Goal: Transaction & Acquisition: Purchase product/service

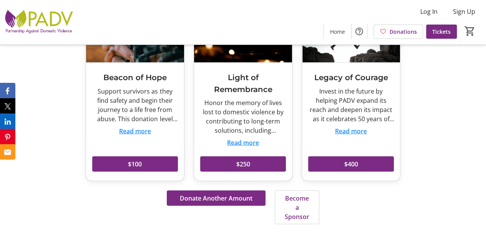
scroll to position [729, 0]
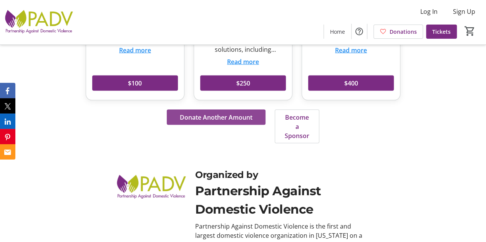
click at [199, 108] on span at bounding box center [216, 117] width 99 height 18
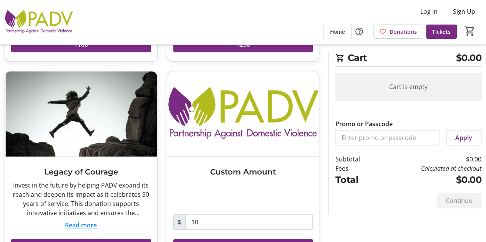
scroll to position [230, 0]
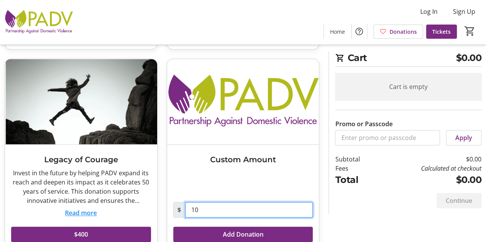
click at [226, 213] on input "10" at bounding box center [249, 209] width 128 height 15
type input "50"
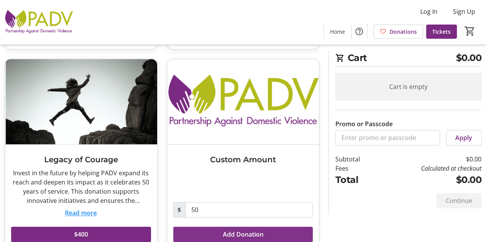
click at [234, 233] on span "Add Donation" at bounding box center [242, 234] width 41 height 9
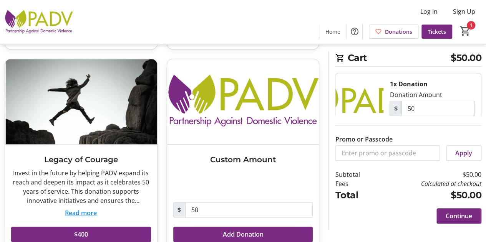
scroll to position [248, 0]
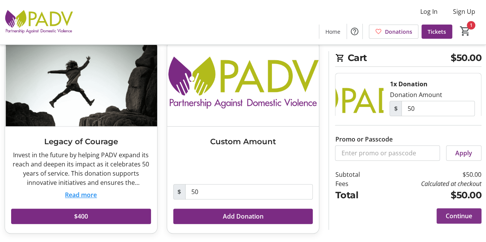
click at [465, 221] on span at bounding box center [458, 216] width 45 height 18
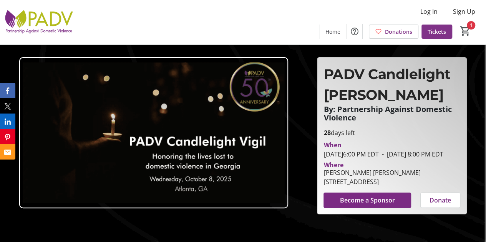
click at [436, 30] on span "Tickets" at bounding box center [436, 32] width 18 height 8
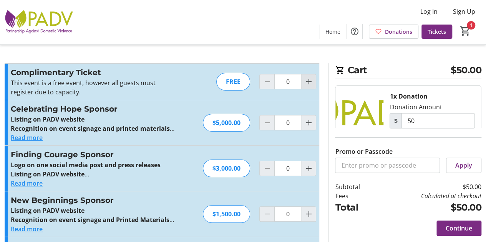
click at [305, 84] on mat-icon "Increment by one" at bounding box center [308, 81] width 9 height 9
type input "1"
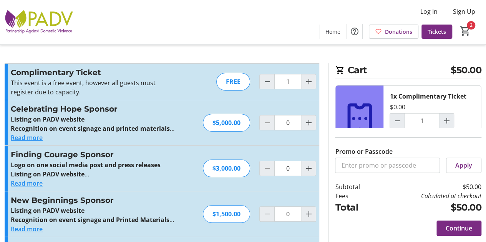
scroll to position [49, 0]
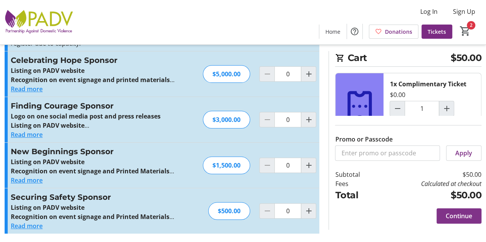
click at [460, 214] on span "Continue" at bounding box center [459, 216] width 27 height 9
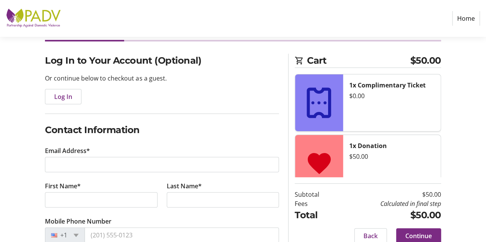
scroll to position [77, 0]
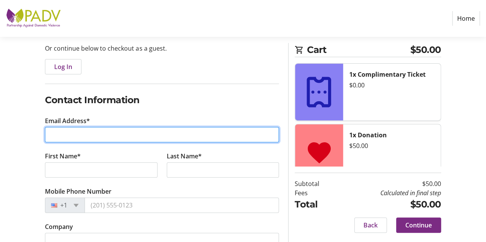
click at [67, 135] on input "Email Address*" at bounding box center [162, 134] width 234 height 15
type input "[EMAIL_ADDRESS][DOMAIN_NAME]"
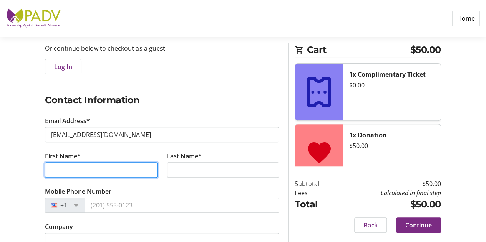
click at [66, 166] on input "First Name*" at bounding box center [101, 169] width 112 height 15
type input "[PERSON_NAME]"
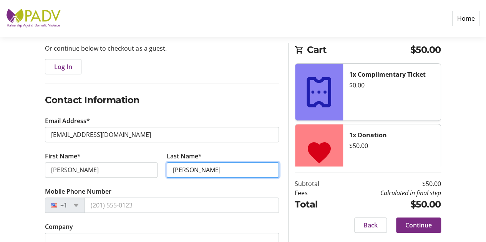
type input "[PERSON_NAME]"
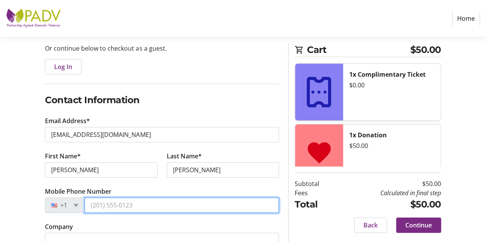
click at [129, 207] on input "Mobile Phone Number" at bounding box center [181, 205] width 194 height 15
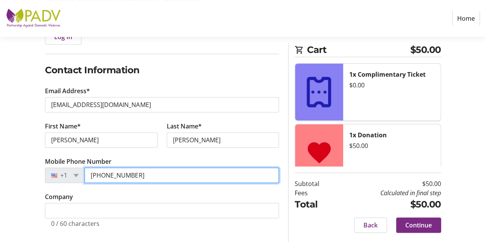
scroll to position [109, 0]
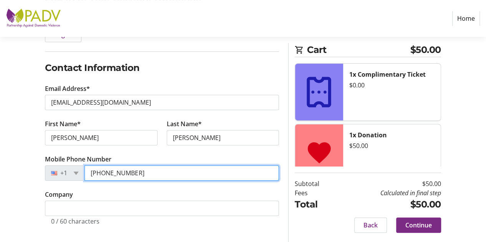
type input "[PHONE_NUMBER]"
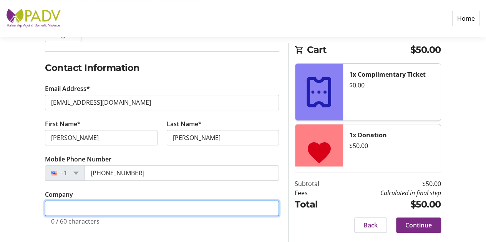
click at [136, 202] on input "Company" at bounding box center [162, 208] width 234 height 15
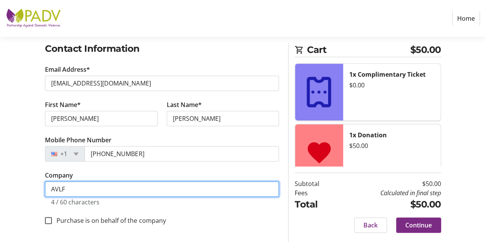
type input "AVLF"
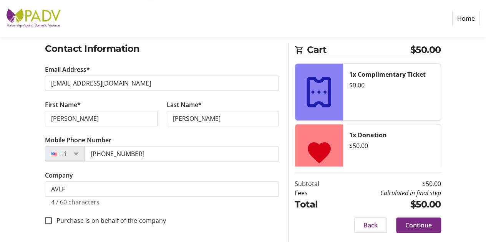
click at [12, 202] on div "Log In to Your Account (Optional) Or continue below to checkout as a guest. Log…" at bounding box center [243, 108] width 486 height 272
click at [417, 230] on span at bounding box center [418, 225] width 45 height 18
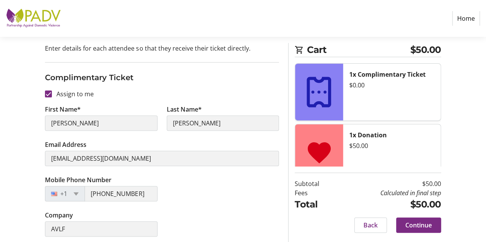
scroll to position [80, 0]
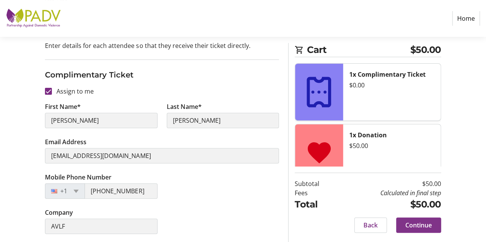
click at [432, 225] on span at bounding box center [418, 225] width 45 height 18
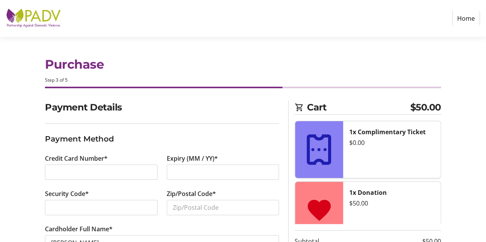
scroll to position [38, 0]
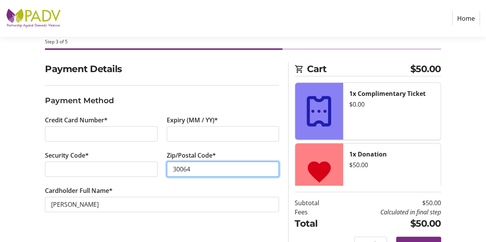
type input "30064"
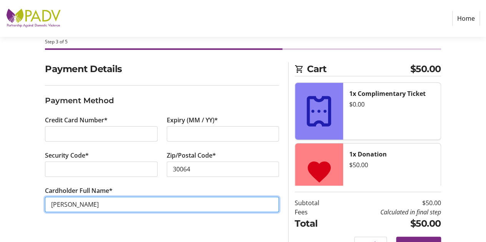
click at [51, 202] on input "[PERSON_NAME]" at bounding box center [162, 204] width 234 height 15
type input "[PERSON_NAME] [PERSON_NAME]"
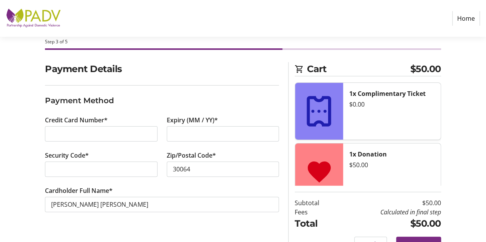
click at [24, 205] on div "Payment Details Payment Method Credit Card Number* Expiry (MM / YY)* Security C…" at bounding box center [243, 161] width 486 height 199
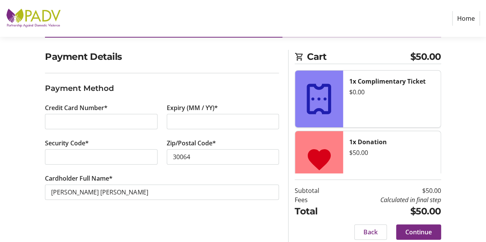
scroll to position [58, 0]
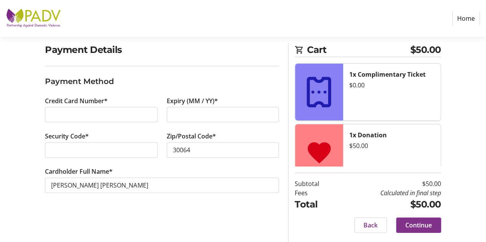
click at [410, 227] on span "Continue" at bounding box center [418, 225] width 27 height 9
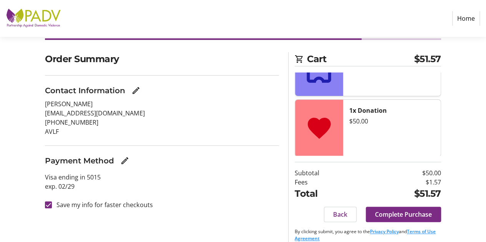
scroll to position [58, 0]
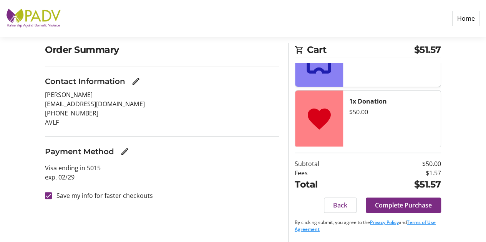
click at [90, 198] on label "Save my info for faster checkouts" at bounding box center [102, 195] width 101 height 9
click at [52, 198] on input "Save my info for faster checkouts" at bounding box center [48, 195] width 7 height 7
checkbox input "false"
click at [399, 205] on span "Complete Purchase" at bounding box center [403, 205] width 57 height 9
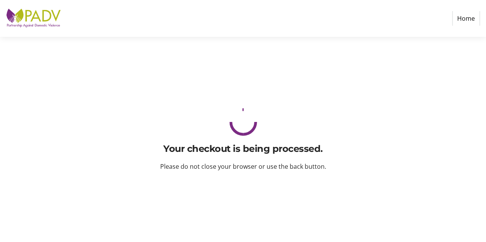
scroll to position [0, 0]
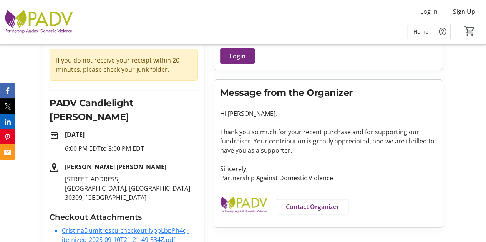
scroll to position [104, 0]
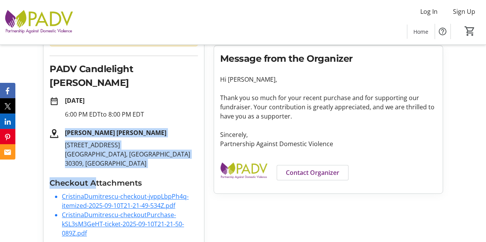
drag, startPoint x: 65, startPoint y: 120, endPoint x: 96, endPoint y: 159, distance: 49.7
click at [96, 159] on div "Purchase Complete! check_circle Your receipt has been sent to your email. If yo…" at bounding box center [123, 109] width 161 height 284
click at [91, 146] on p "[STREET_ADDRESS]" at bounding box center [131, 155] width 133 height 28
drag, startPoint x: 101, startPoint y: 152, endPoint x: 63, endPoint y: 120, distance: 49.0
click at [63, 128] on div "[PERSON_NAME] [PERSON_NAME] [STREET_ADDRESS]" at bounding box center [128, 148] width 139 height 40
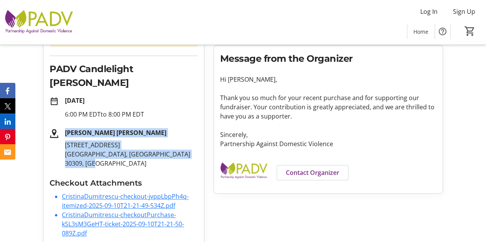
click at [82, 142] on p "[STREET_ADDRESS]" at bounding box center [131, 155] width 133 height 28
